Goal: Navigation & Orientation: Find specific page/section

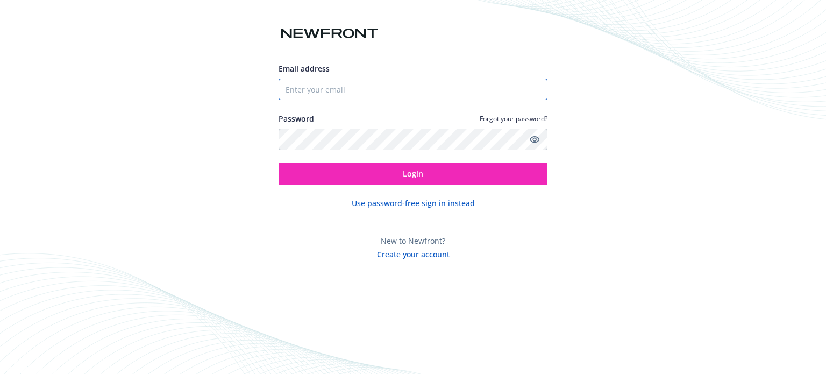
click at [367, 96] on input "Email address" at bounding box center [413, 90] width 269 height 22
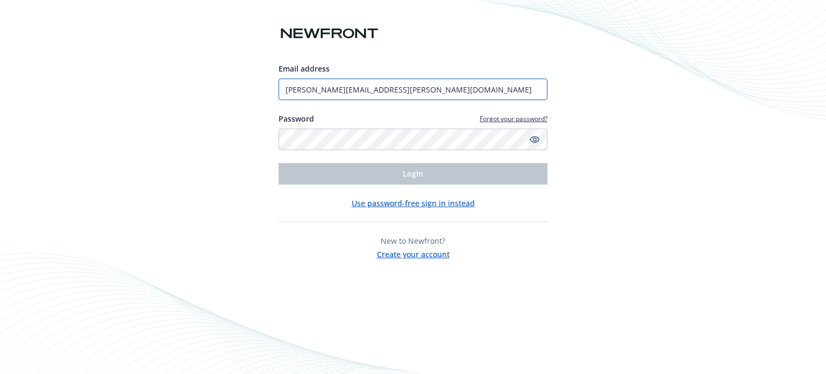
type input "[PERSON_NAME][EMAIL_ADDRESS][PERSON_NAME][DOMAIN_NAME]"
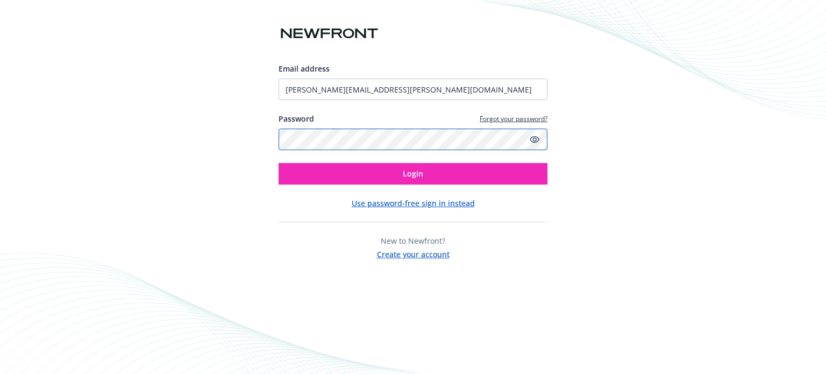
click at [279, 163] on button "Login" at bounding box center [413, 174] width 269 height 22
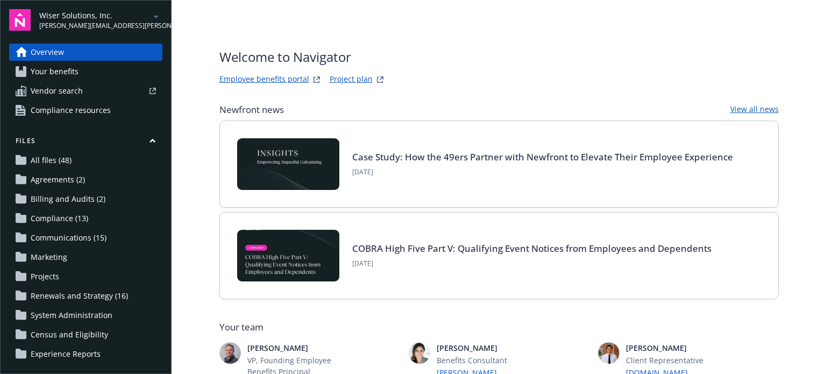
click at [76, 19] on span "Wiser Solutions, Inc." at bounding box center [94, 15] width 110 height 11
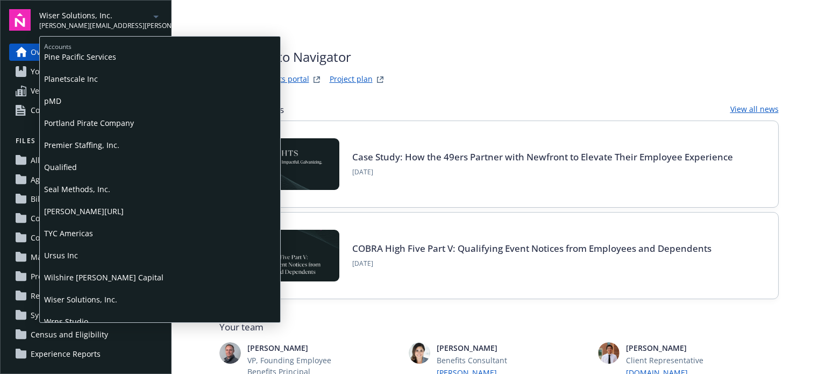
scroll to position [547, 0]
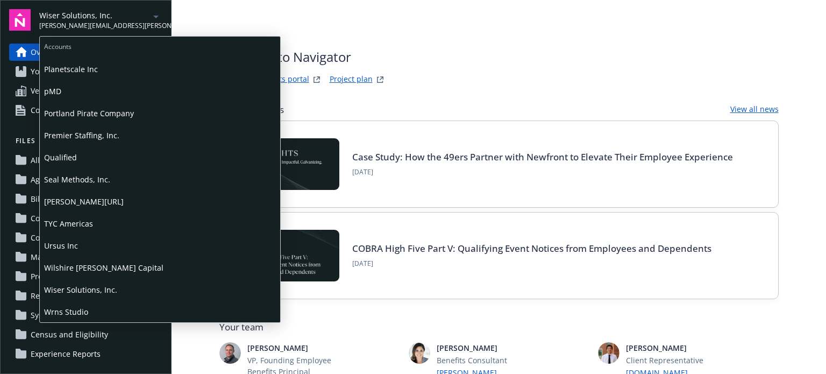
click at [73, 221] on span "TYC Americas" at bounding box center [160, 223] width 232 height 22
